Goal: Information Seeking & Learning: Learn about a topic

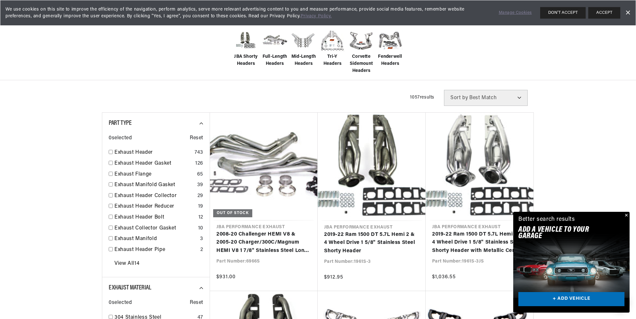
scroll to position [0, 194]
click at [361, 56] on span "Corvette Sidemount Headers" at bounding box center [361, 63] width 26 height 21
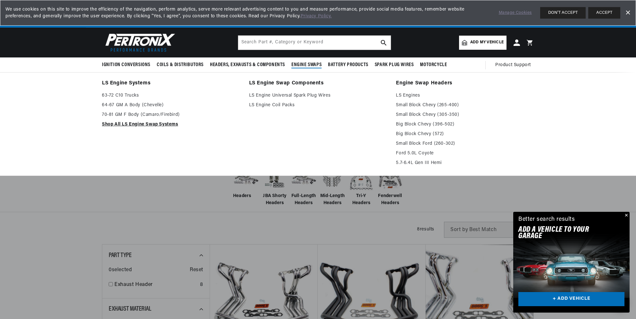
scroll to position [0, 194]
click at [164, 124] on link "Shop All LS Engine Swap Systems" at bounding box center [171, 125] width 138 height 8
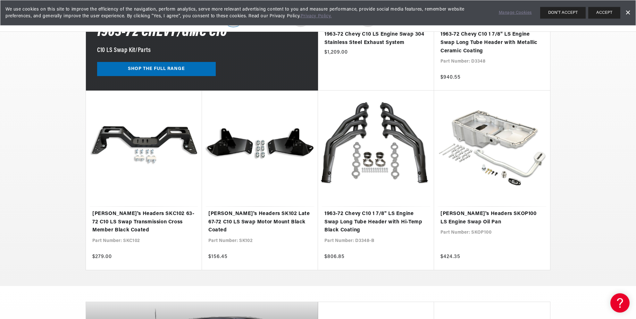
scroll to position [348, 0]
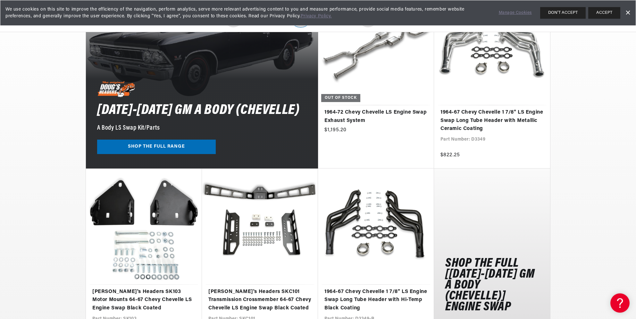
scroll to position [696, 0]
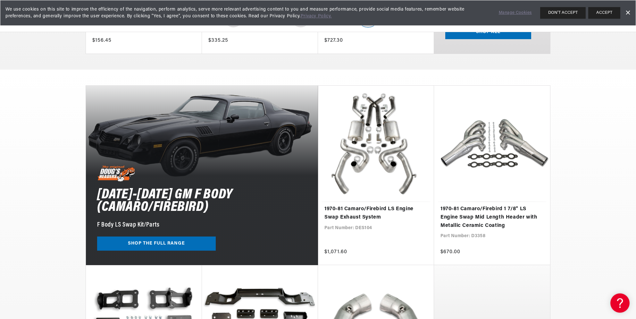
scroll to position [939, 0]
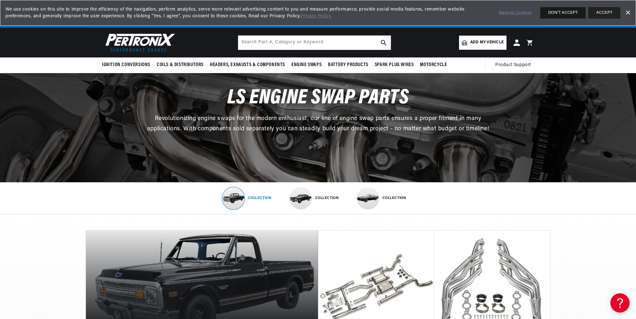
click at [562, 14] on button "DON'T ACCEPT" at bounding box center [563, 13] width 46 height 12
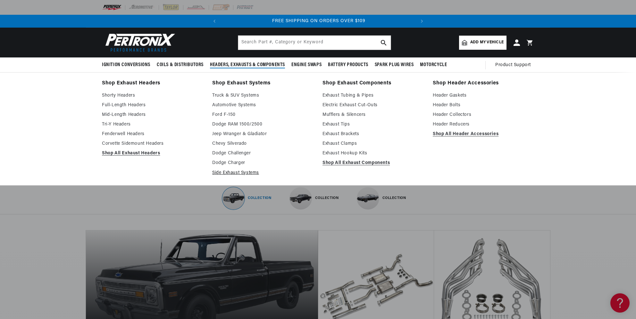
scroll to position [0, 194]
click at [232, 173] on link "Side Exhaust Systems" at bounding box center [262, 173] width 101 height 8
